Goal: Information Seeking & Learning: Learn about a topic

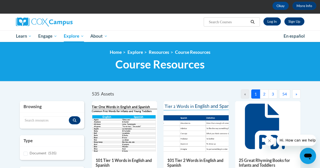
scroll to position [22, 0]
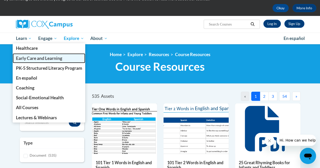
click at [39, 54] on link "Early Care and Learning" at bounding box center [49, 58] width 73 height 10
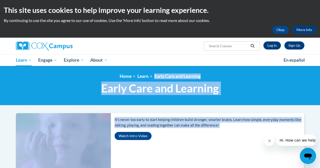
drag, startPoint x: 189, startPoint y: 136, endPoint x: 193, endPoint y: 65, distance: 70.7
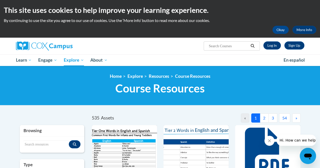
scroll to position [147, 0]
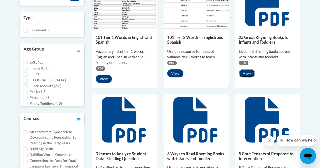
click at [251, 74] on button "View" at bounding box center [247, 73] width 16 height 8
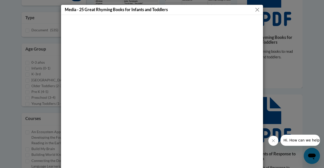
click at [255, 9] on button "Close" at bounding box center [257, 10] width 6 height 6
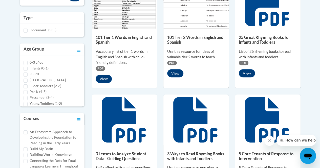
click at [134, 124] on icon at bounding box center [125, 120] width 46 height 46
click at [119, 162] on div "3 Lenses to Analyze Student Data - Guiding Questions Self-reflect with guiding …" at bounding box center [124, 171] width 65 height 53
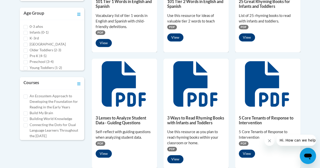
scroll to position [188, 0]
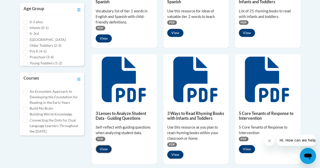
click at [106, 148] on button "View" at bounding box center [104, 149] width 16 height 8
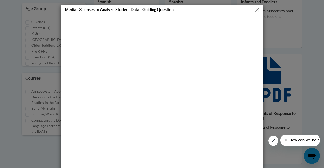
click at [256, 10] on button "Close" at bounding box center [257, 10] width 6 height 6
